Goal: Task Accomplishment & Management: Use online tool/utility

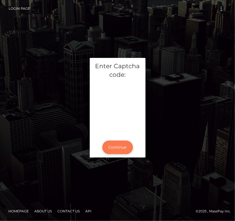
click at [119, 146] on button "Continue" at bounding box center [117, 148] width 31 height 14
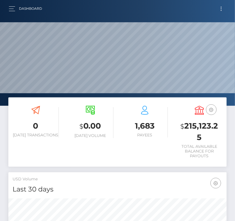
scroll to position [99, 105]
click at [223, 10] on button "Toggle navigation" at bounding box center [221, 9] width 10 height 8
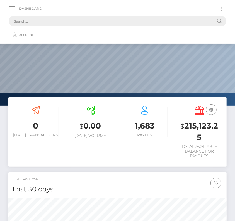
click at [122, 24] on input "text" at bounding box center [110, 21] width 203 height 11
paste input "285205"
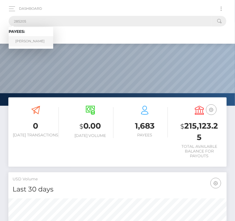
type input "285205"
click at [25, 40] on link "Vannarath Pang" at bounding box center [31, 41] width 45 height 10
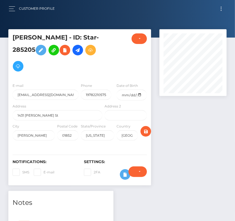
click at [219, 9] on button "Toggle navigation" at bounding box center [221, 9] width 10 height 8
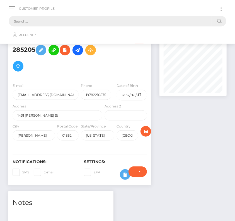
click at [134, 18] on input "text" at bounding box center [110, 21] width 203 height 11
paste input "45131"
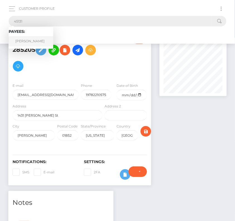
type input "45131"
click at [31, 41] on link "Aaron Duane Wall" at bounding box center [31, 41] width 45 height 10
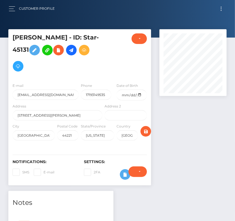
click at [227, 4] on div "Customer Profile Loading... Loading..." at bounding box center [117, 9] width 226 height 12
click at [221, 8] on button "Toggle navigation" at bounding box center [221, 9] width 10 height 8
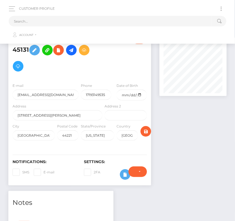
click at [141, 28] on ul "Account Edit Profile Logout" at bounding box center [117, 33] width 217 height 14
click at [121, 23] on input "text" at bounding box center [110, 21] width 203 height 11
paste input "45131"
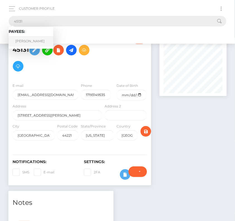
type input "45131"
click at [31, 38] on link "Aaron Duane Wall" at bounding box center [31, 41] width 45 height 10
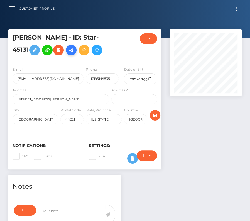
click at [72, 49] on icon at bounding box center [71, 50] width 7 height 7
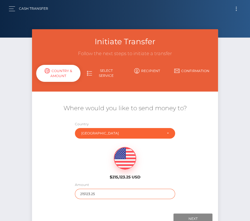
click at [109, 196] on input "215123.25" at bounding box center [125, 194] width 100 height 10
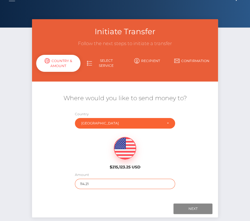
scroll to position [11, 0]
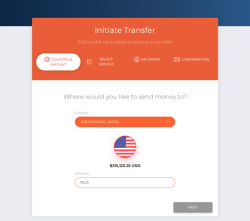
type input "114.21"
click at [193, 208] on input "Next" at bounding box center [192, 207] width 39 height 11
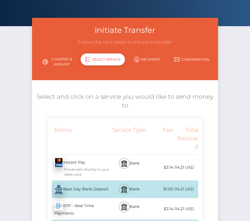
click at [124, 187] on img at bounding box center [124, 189] width 7 height 7
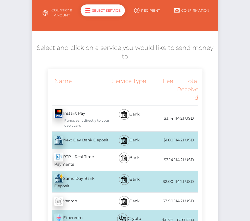
scroll to position [61, 0]
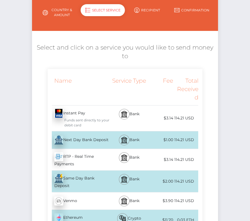
click at [93, 139] on div "Next Day Bank Deposit - USD" at bounding box center [79, 140] width 63 height 16
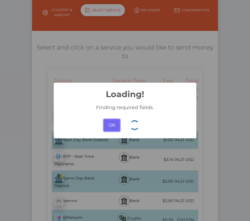
click at [107, 126] on button "OK" at bounding box center [112, 125] width 16 height 12
